Goal: Transaction & Acquisition: Purchase product/service

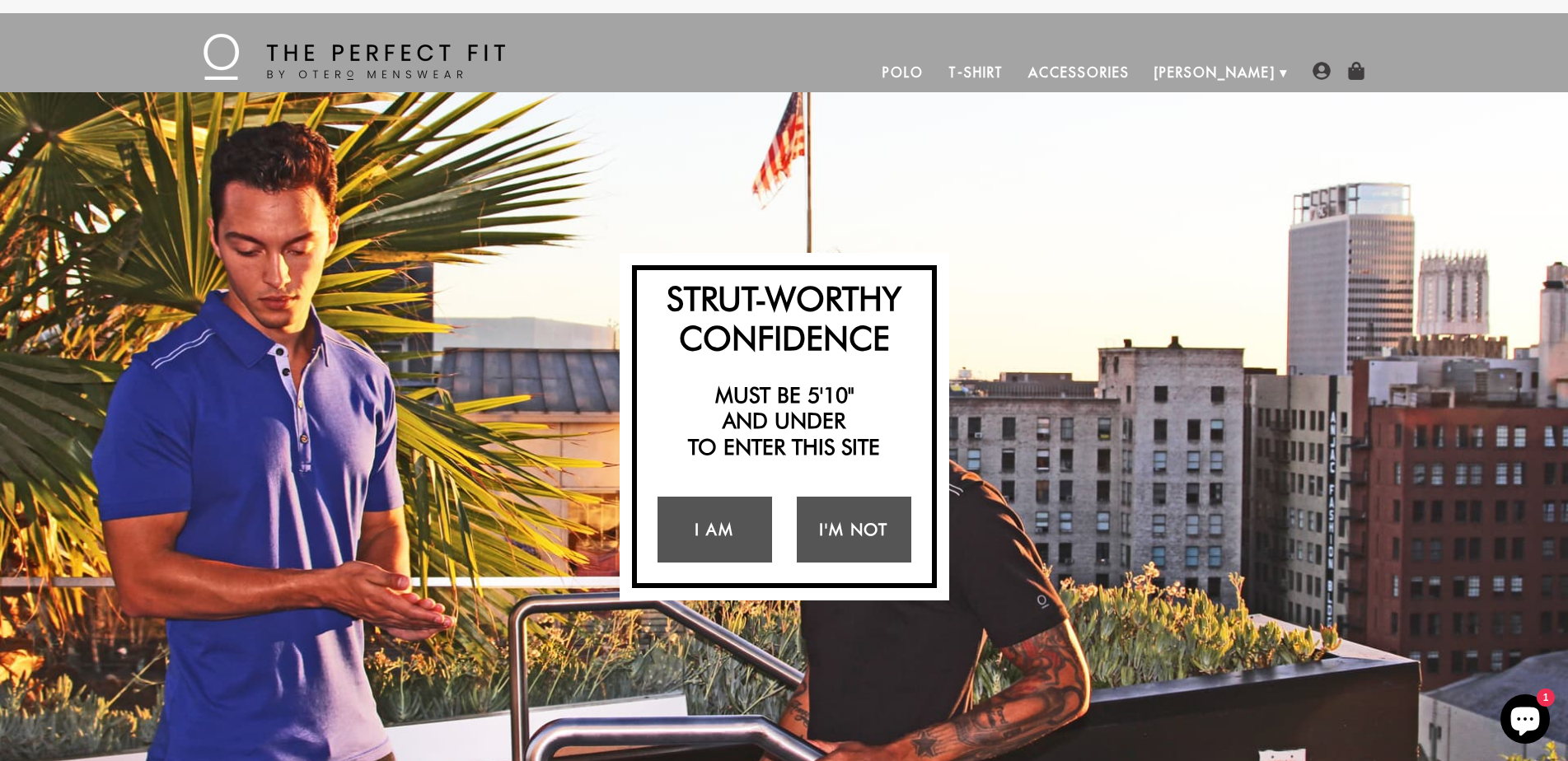
click at [1016, 72] on link "T-Shirt" at bounding box center [976, 72] width 80 height 40
